Goal: Task Accomplishment & Management: Manage account settings

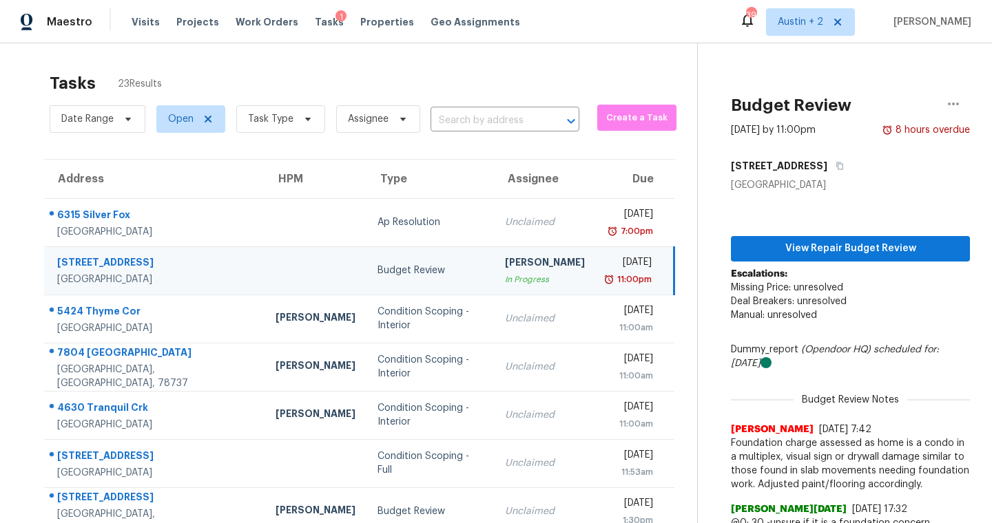
scroll to position [115, 0]
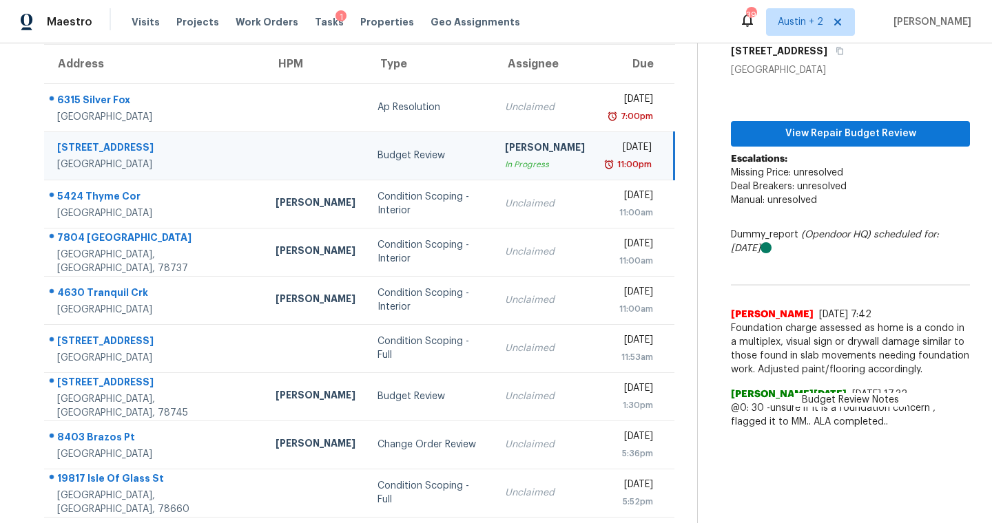
click at [243, 14] on div "Visits Projects Work Orders Tasks 1 Properties Geo Assignments" at bounding box center [334, 22] width 405 height 28
click at [241, 22] on span "Work Orders" at bounding box center [267, 22] width 63 height 14
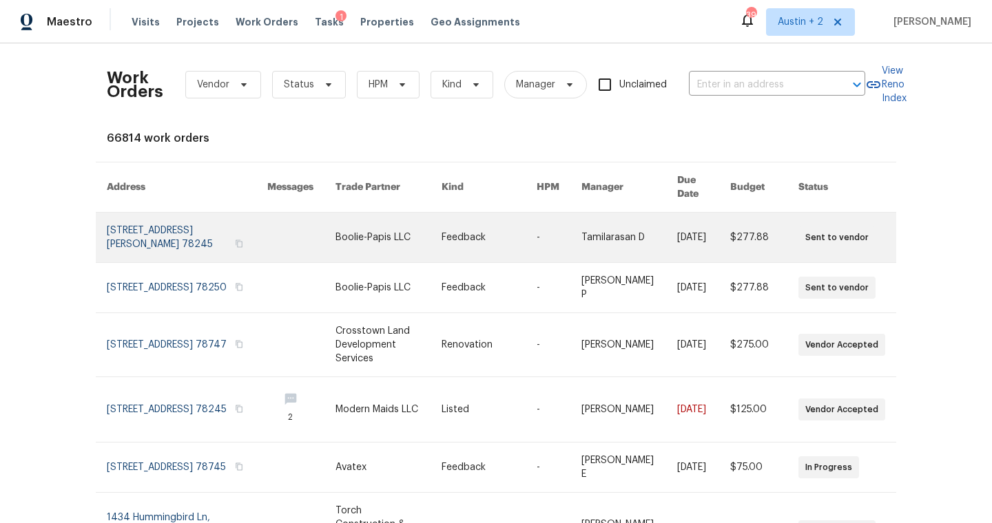
click at [157, 231] on link at bounding box center [187, 238] width 160 height 50
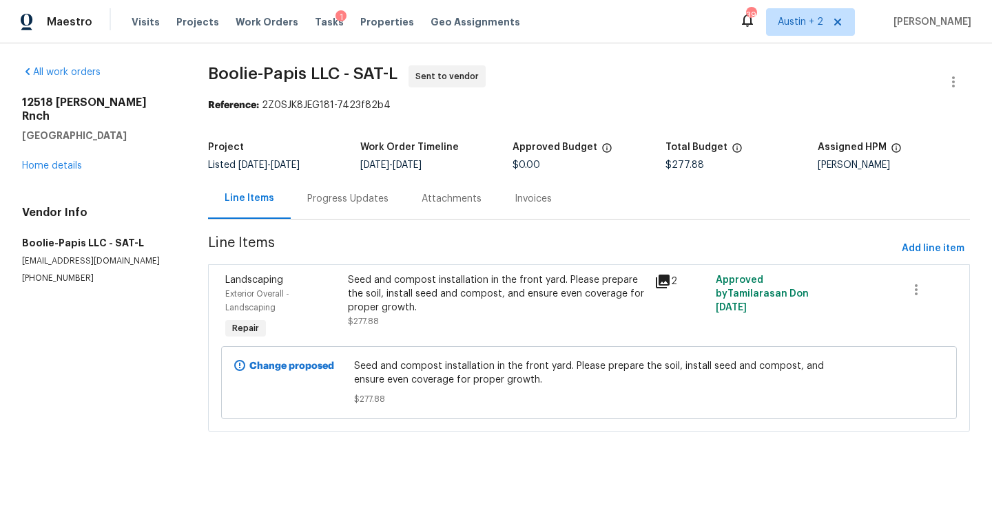
click at [39, 146] on div "[STREET_ADDRESS][PERSON_NAME] Home details" at bounding box center [98, 134] width 153 height 77
click at [48, 161] on link "Home details" at bounding box center [52, 166] width 60 height 10
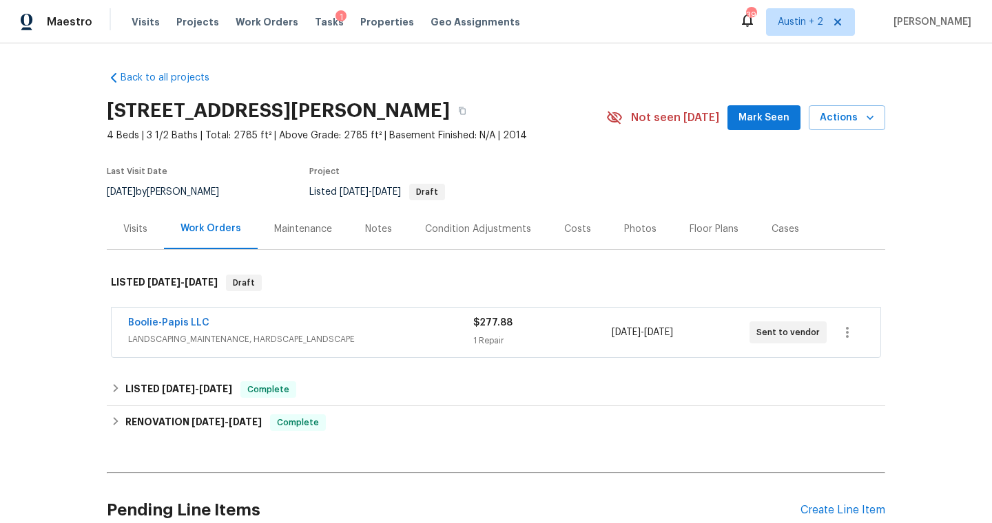
click at [569, 227] on div "Costs" at bounding box center [577, 229] width 27 height 14
